Goal: Use online tool/utility: Utilize a website feature to perform a specific function

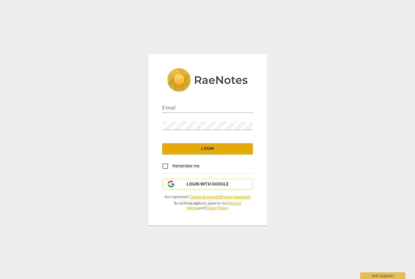
click at [190, 107] on input "email" at bounding box center [207, 108] width 90 height 9
type input "[EMAIL_ADDRESS][DOMAIN_NAME]"
click at [227, 151] on span "Login" at bounding box center [207, 149] width 81 height 6
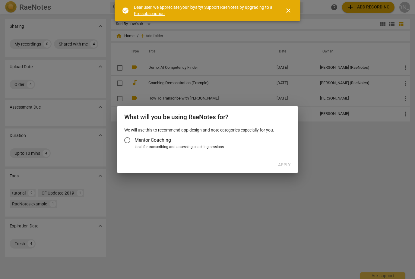
click at [174, 143] on label "Mentor Coaching" at bounding box center [204, 140] width 169 height 14
click at [134, 143] on input "Mentor Coaching" at bounding box center [127, 140] width 14 height 14
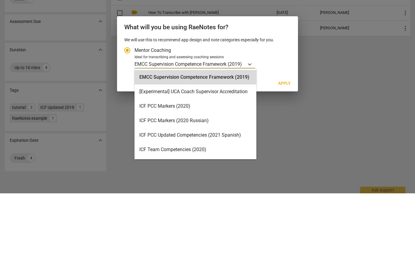
click at [288, 145] on div "EMCC Supervision Competence Framework (2019) selected, 1 of 16. 16 results avai…" at bounding box center [211, 149] width 154 height 9
click at [0, 0] on input "Ideal for transcribing and assessing coaching sessions EMCC Supervision Compete…" at bounding box center [0, 0] width 0 height 0
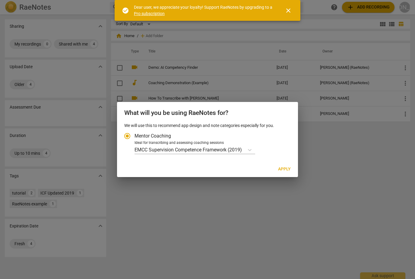
click at [288, 171] on span "Apply" at bounding box center [284, 169] width 13 height 6
radio input "false"
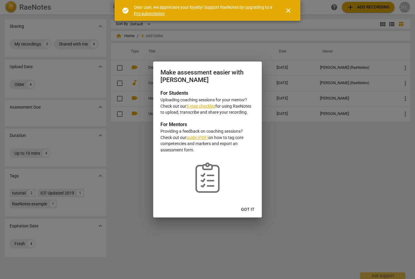
click at [251, 211] on span "Got it" at bounding box center [248, 209] width 14 height 6
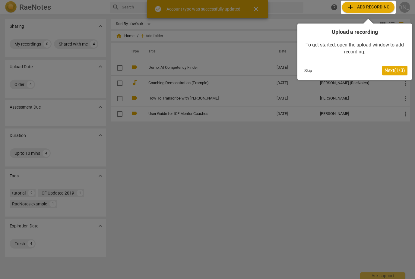
click at [398, 74] on button "Next ( 1 / 3 )" at bounding box center [394, 71] width 25 height 10
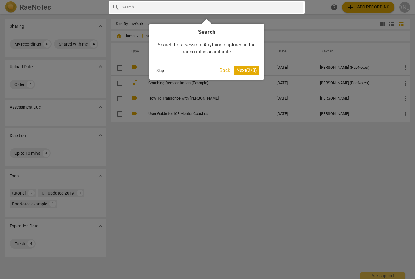
click at [247, 69] on span "Next ( 2 / 3 )" at bounding box center [246, 71] width 20 height 6
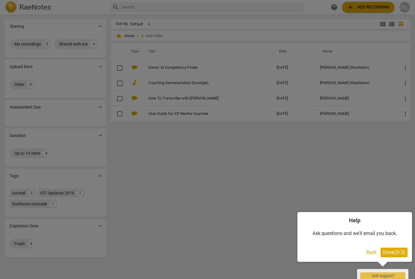
click at [399, 251] on span "Done ( 3 / 3 )" at bounding box center [394, 252] width 22 height 6
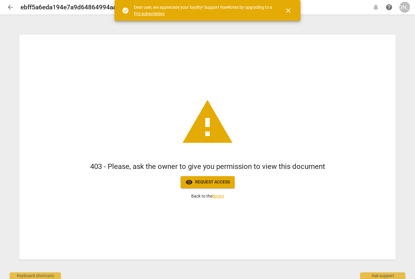
click at [289, 14] on button "close" at bounding box center [288, 10] width 14 height 14
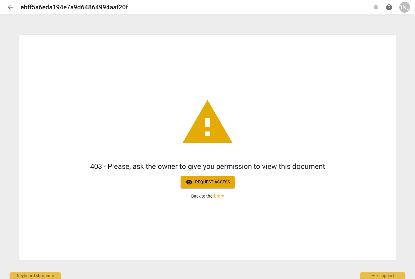
click at [409, 10] on span "[PERSON_NAME]" at bounding box center [404, 7] width 11 height 11
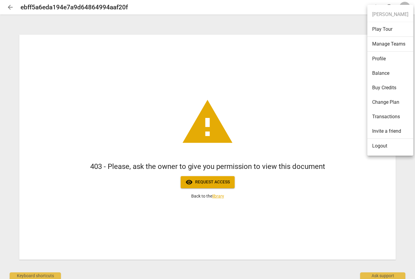
click at [345, 29] on div at bounding box center [207, 139] width 415 height 279
